Goal: Information Seeking & Learning: Learn about a topic

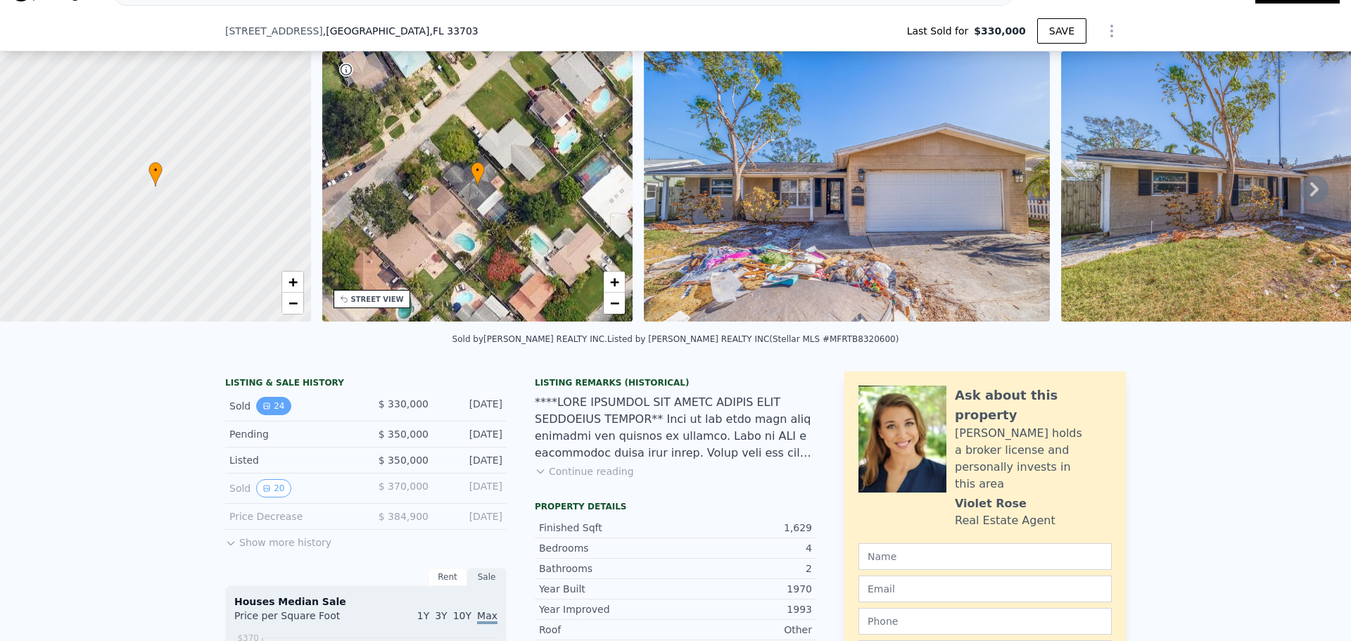
scroll to position [65, 0]
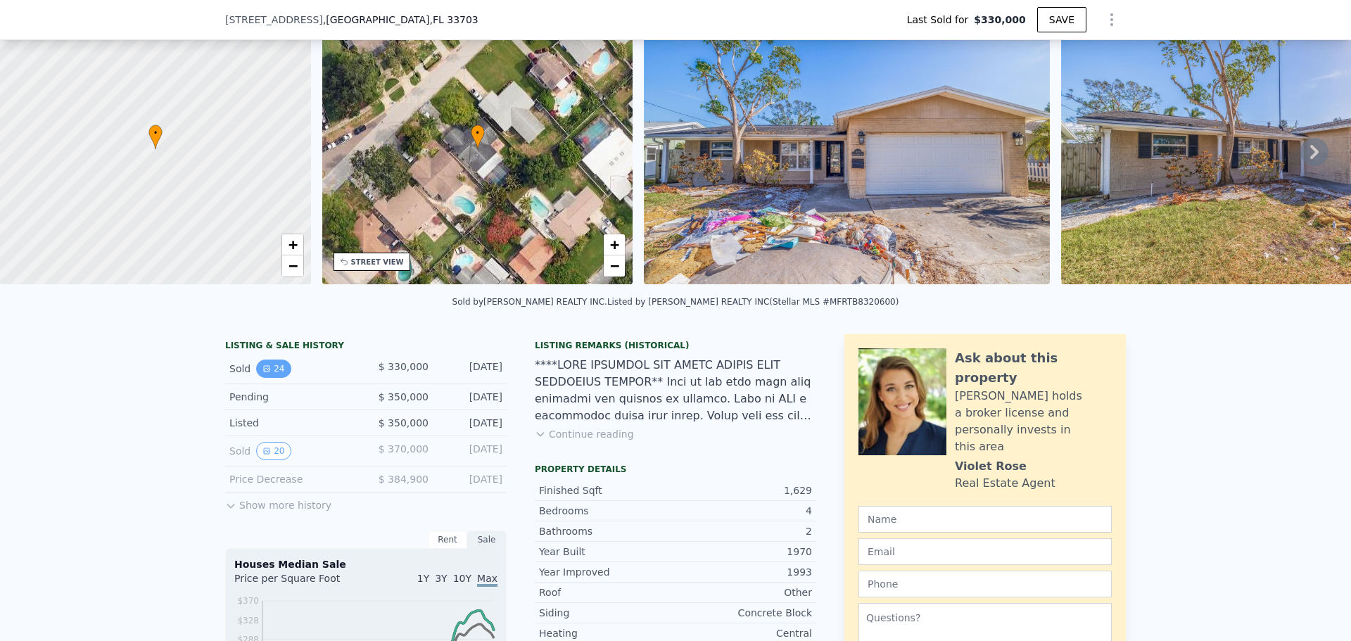
click at [256, 378] on button "24" at bounding box center [273, 369] width 34 height 18
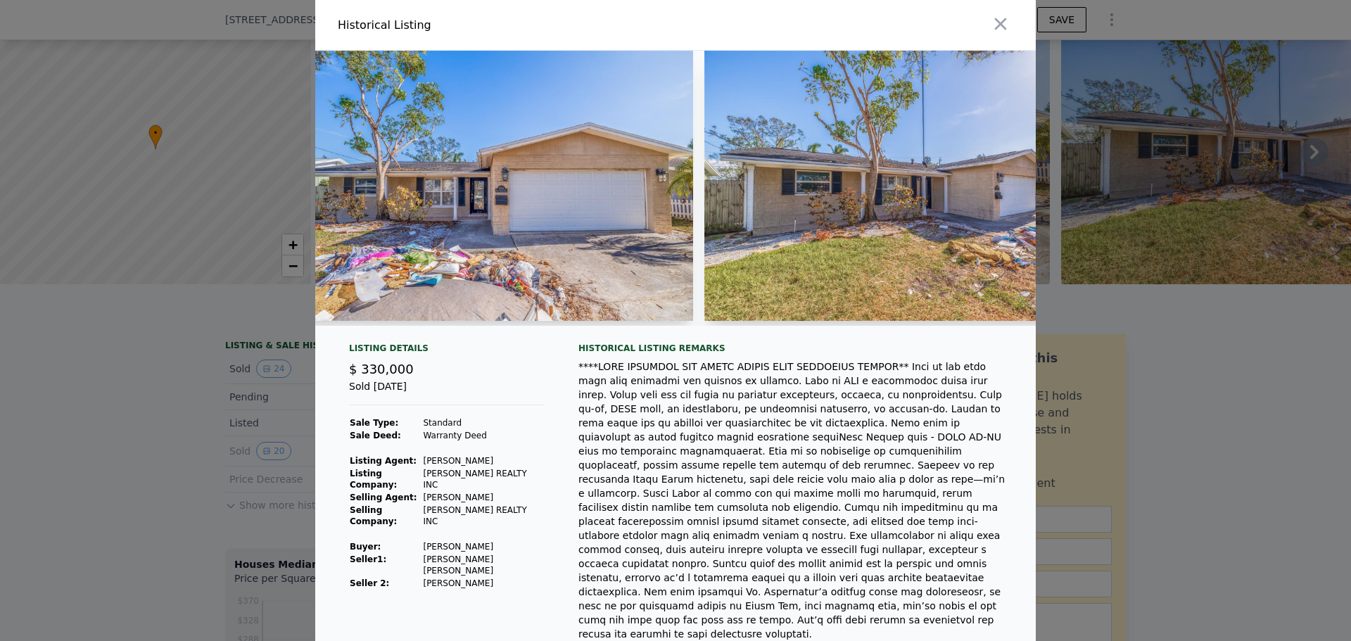
scroll to position [0, 0]
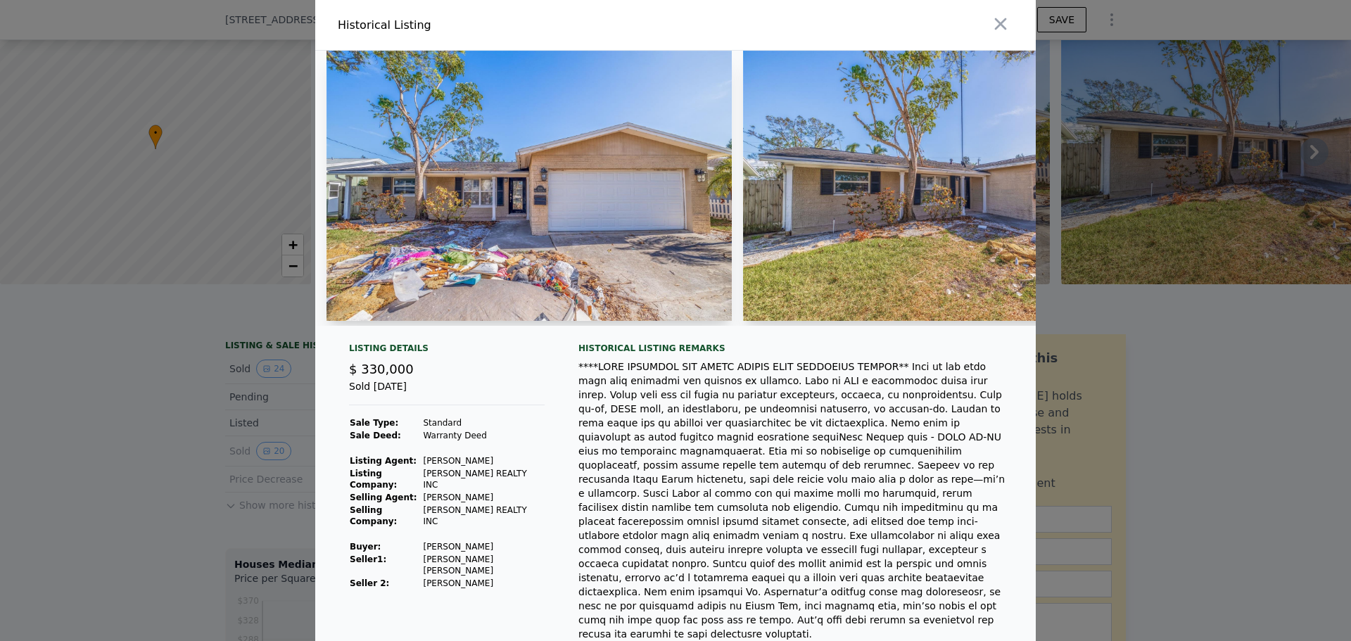
type input "$ 466,000"
type input "$ 85,847"
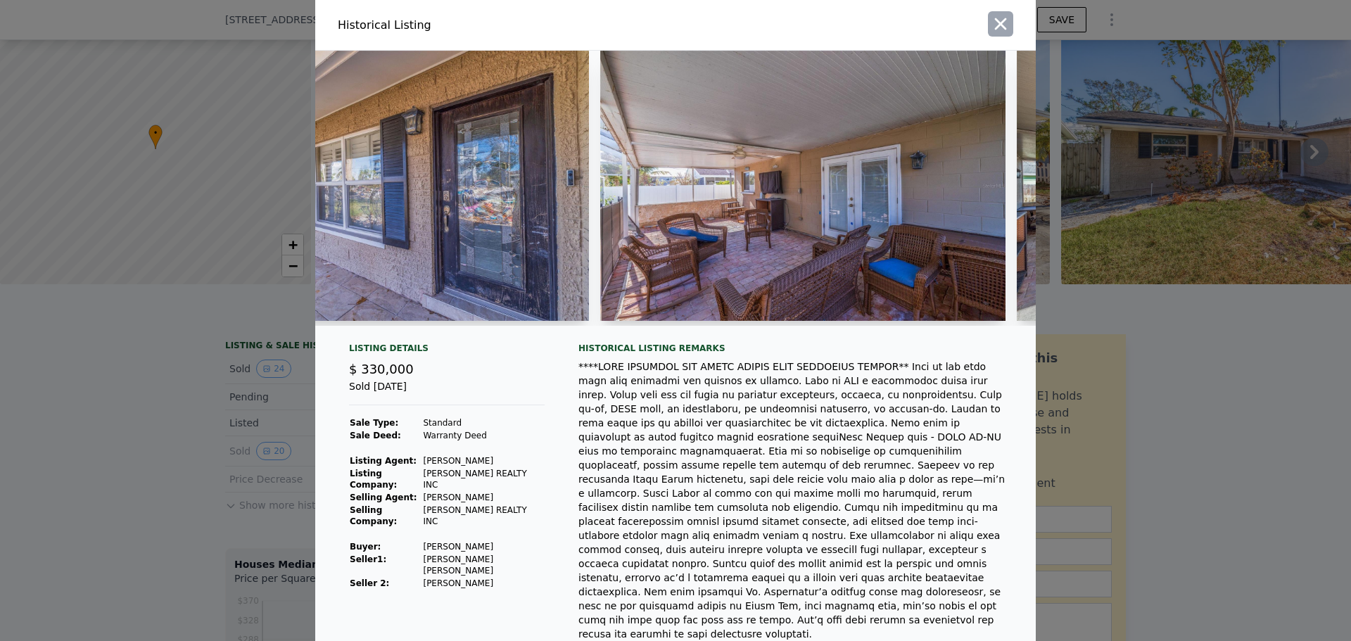
click at [1003, 27] on icon "button" at bounding box center [1001, 24] width 20 height 20
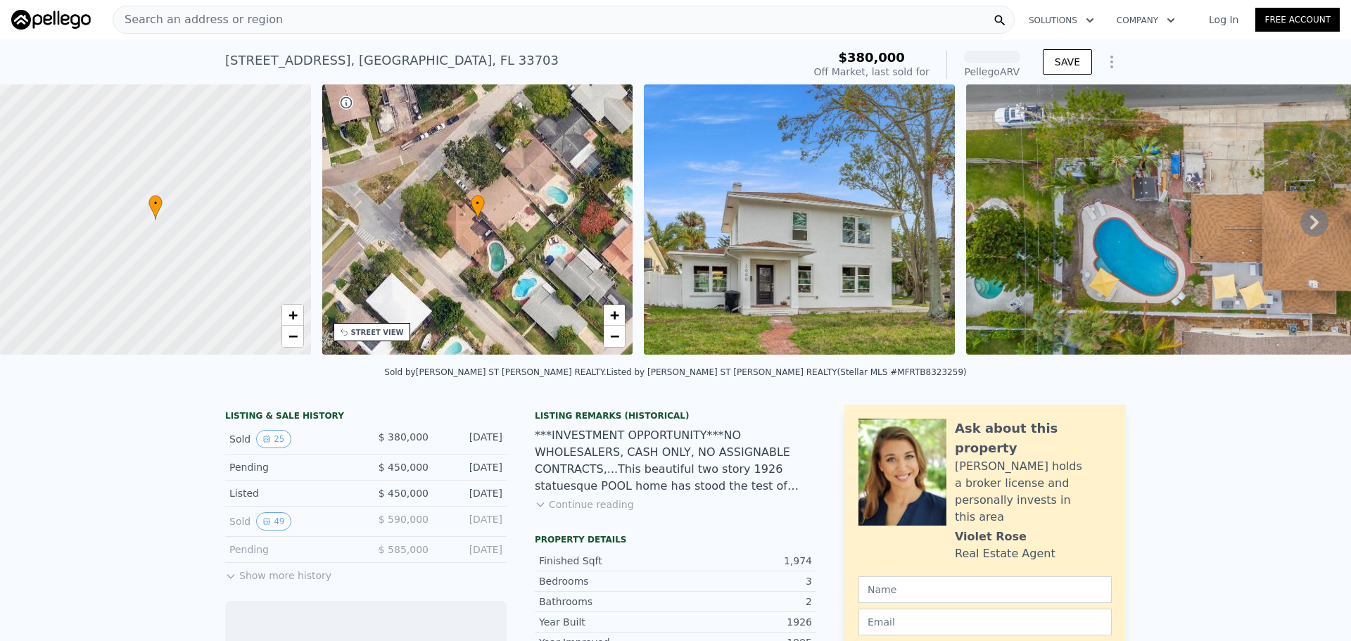
scroll to position [65, 0]
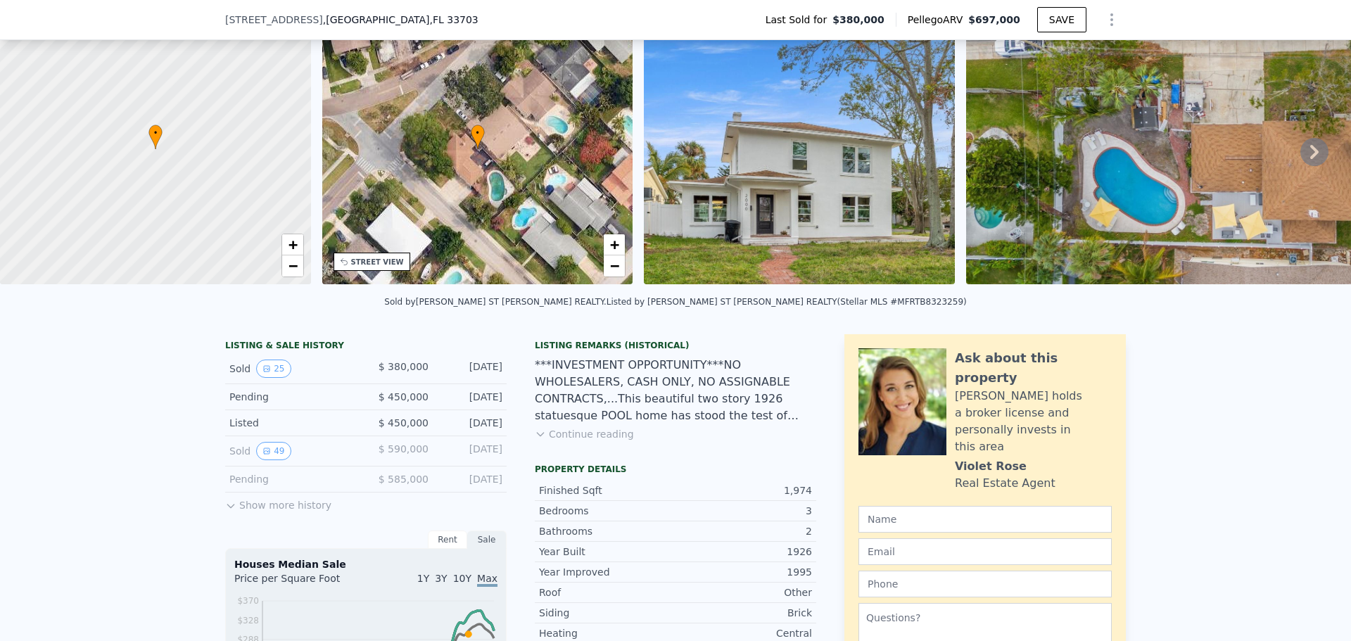
click at [599, 441] on button "Continue reading" at bounding box center [584, 434] width 99 height 14
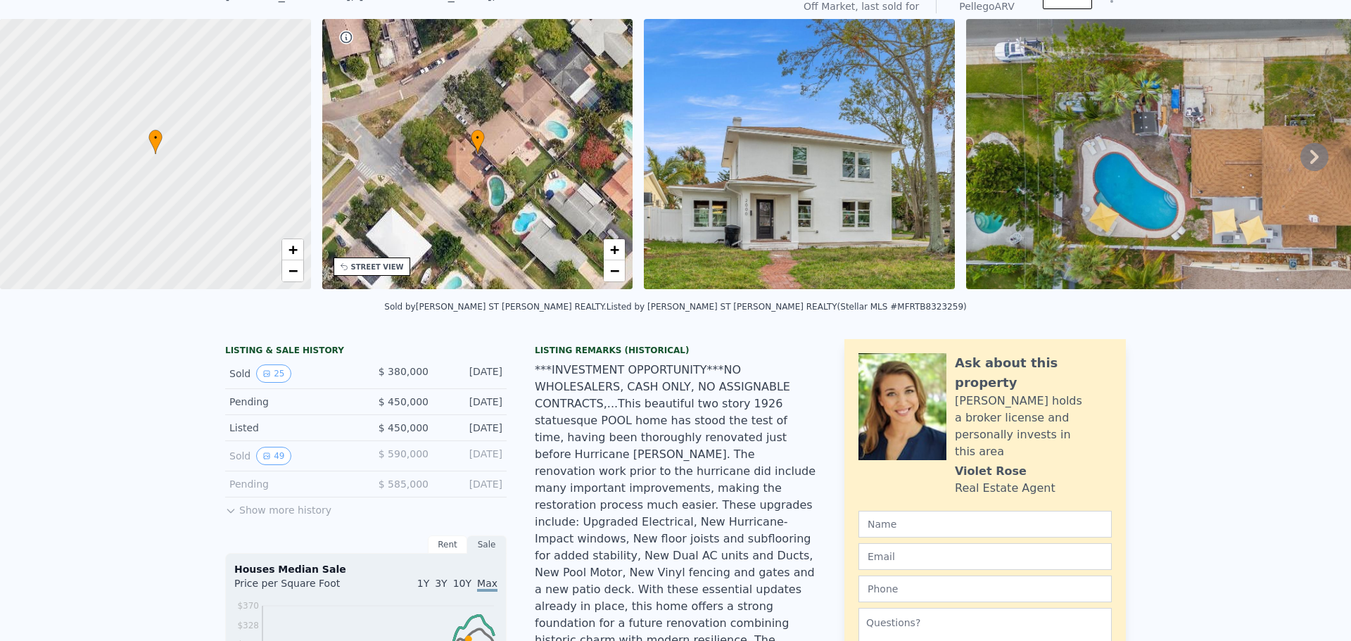
scroll to position [5, 0]
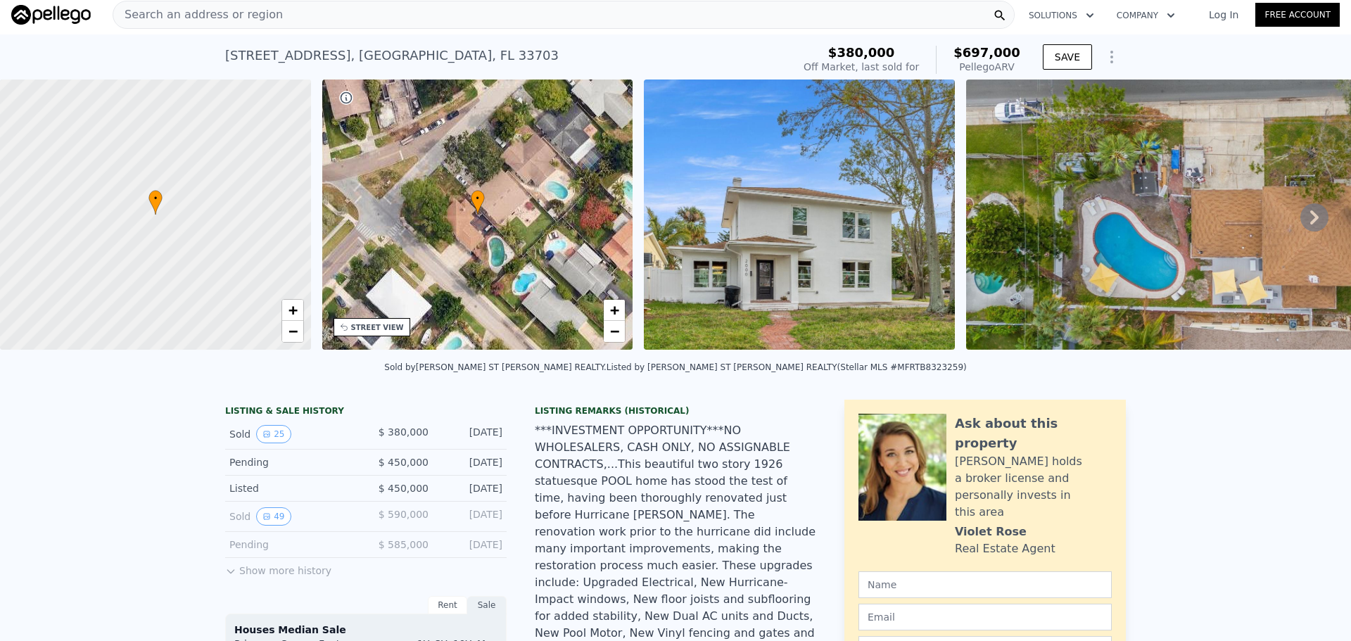
click at [746, 239] on img at bounding box center [799, 214] width 311 height 270
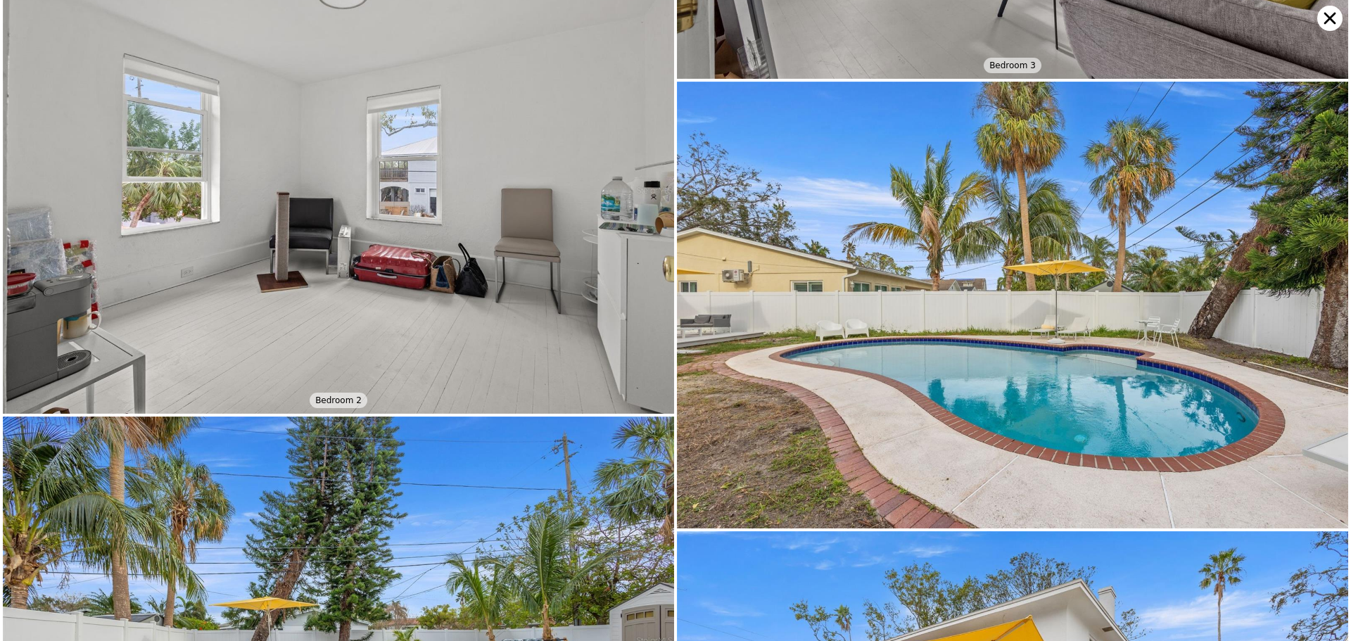
scroll to position [3342, 0]
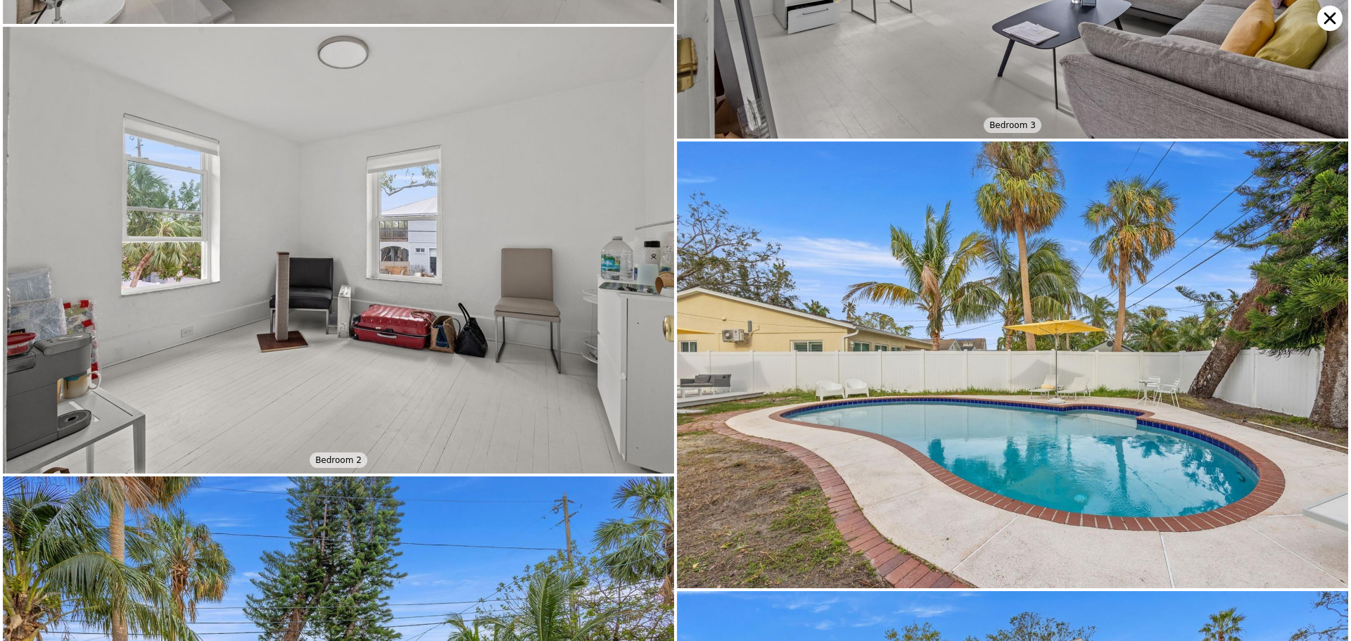
click at [1323, 24] on icon at bounding box center [1329, 18] width 25 height 25
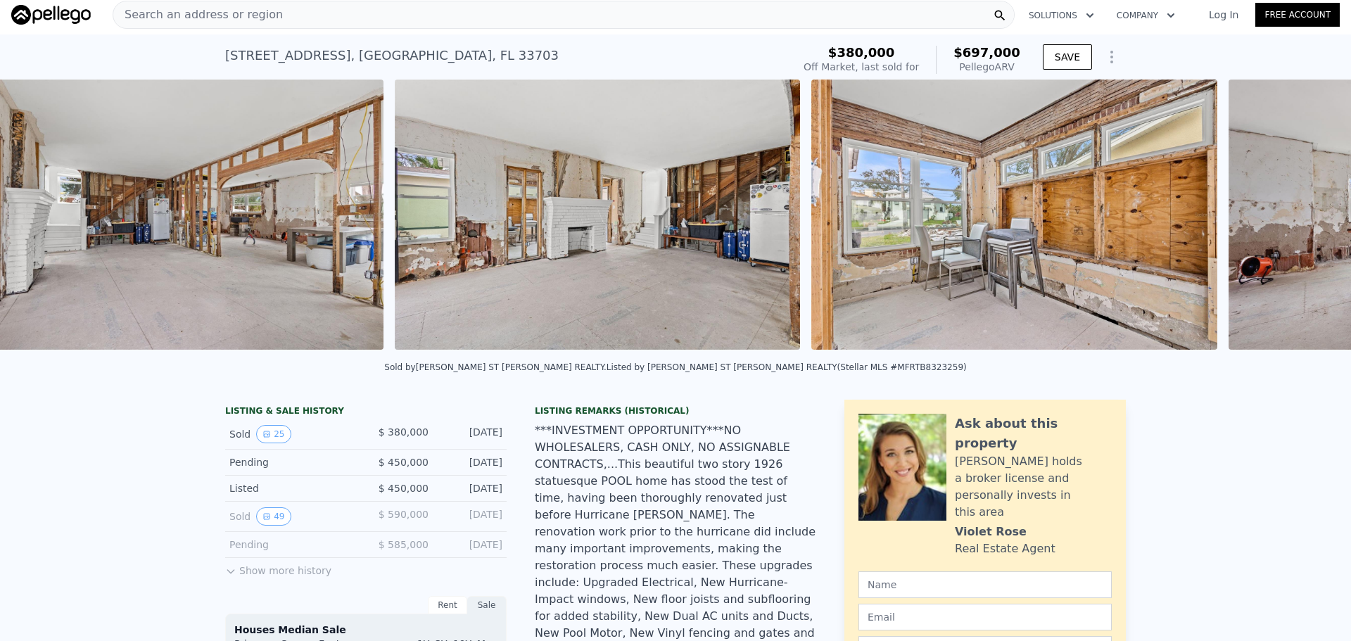
scroll to position [0, 2775]
